Goal: Obtain resource: Download file/media

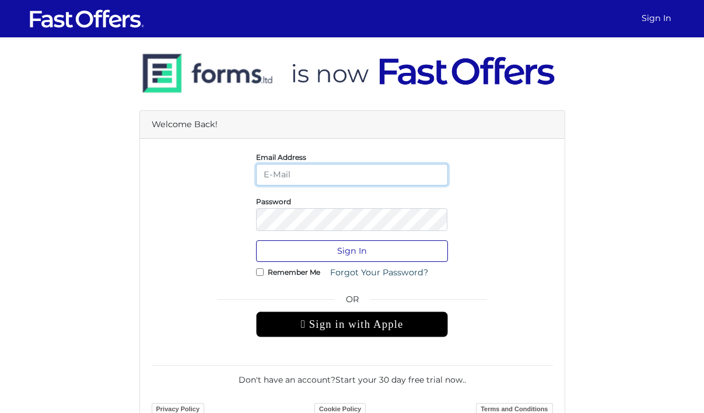
type input "[PERSON_NAME][EMAIL_ADDRESS][DOMAIN_NAME]"
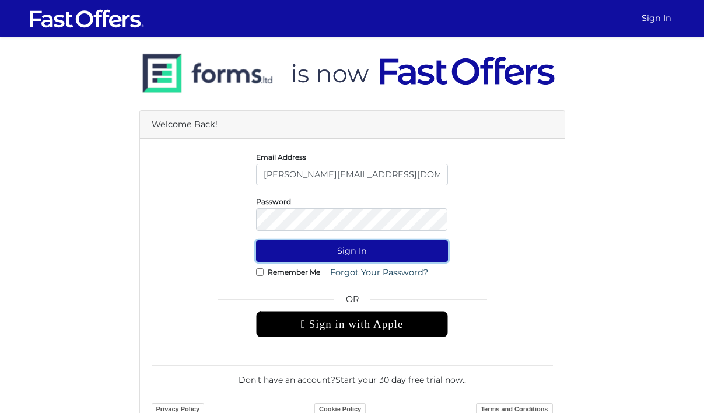
click at [366, 256] on button "Sign In" at bounding box center [352, 251] width 192 height 22
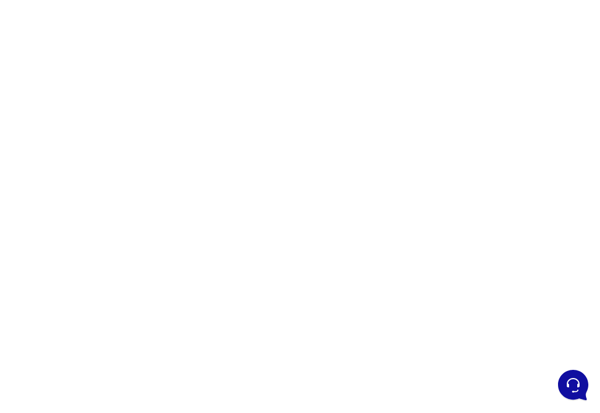
scroll to position [71, 0]
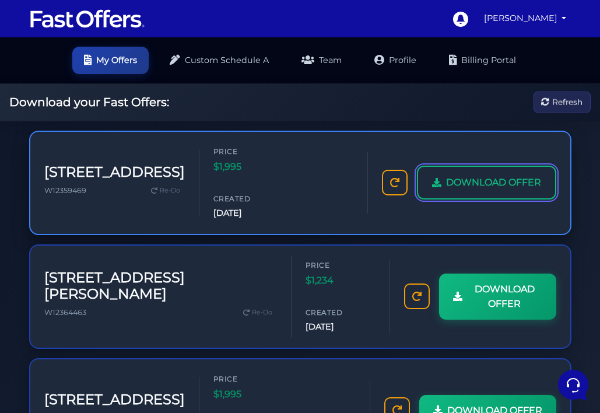
click at [490, 176] on span "DOWNLOAD OFFER" at bounding box center [493, 182] width 95 height 15
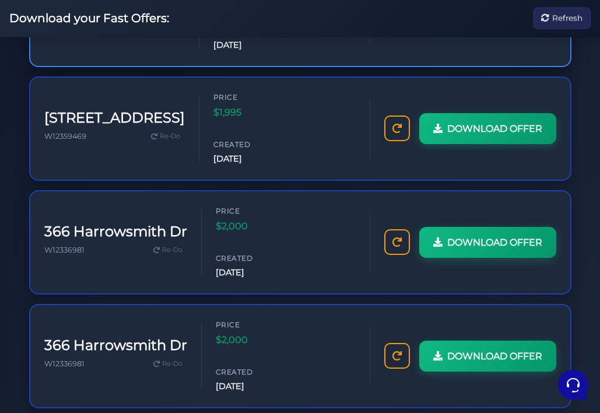
scroll to position [390, 0]
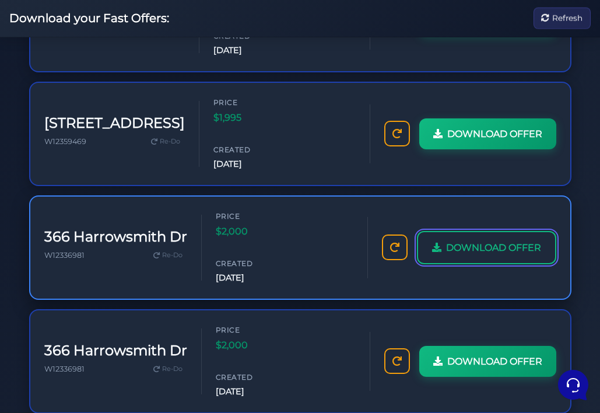
click at [448, 240] on span "DOWNLOAD OFFER" at bounding box center [493, 247] width 95 height 15
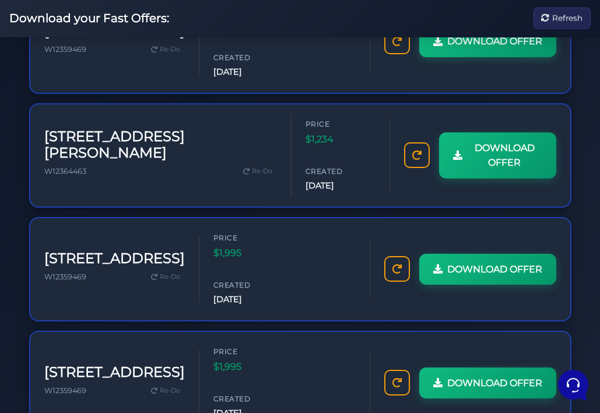
scroll to position [152, 0]
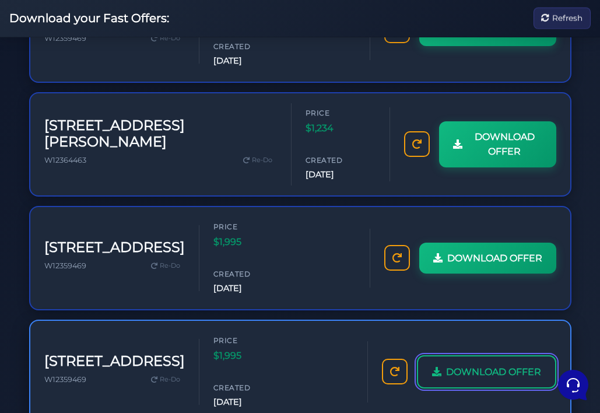
click at [446, 365] on span "DOWNLOAD OFFER" at bounding box center [493, 372] width 95 height 15
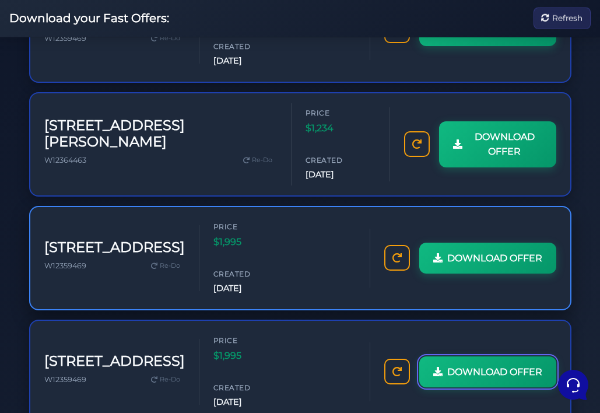
scroll to position [0, 0]
